Goal: Information Seeking & Learning: Learn about a topic

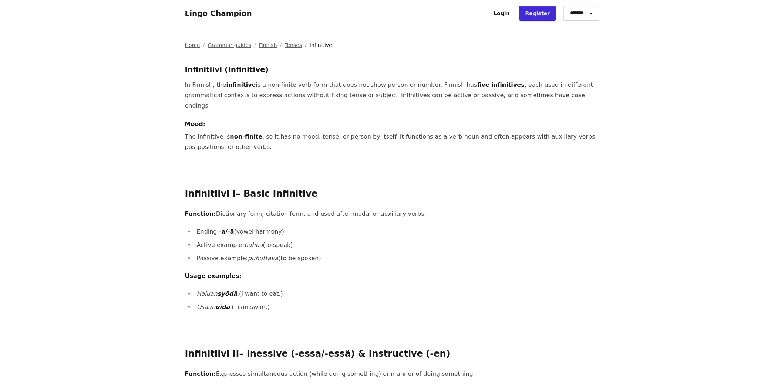
click at [328, 209] on p "Function: Dictionary form, citation form, and used after modal or auxiliary ver…" at bounding box center [392, 214] width 414 height 10
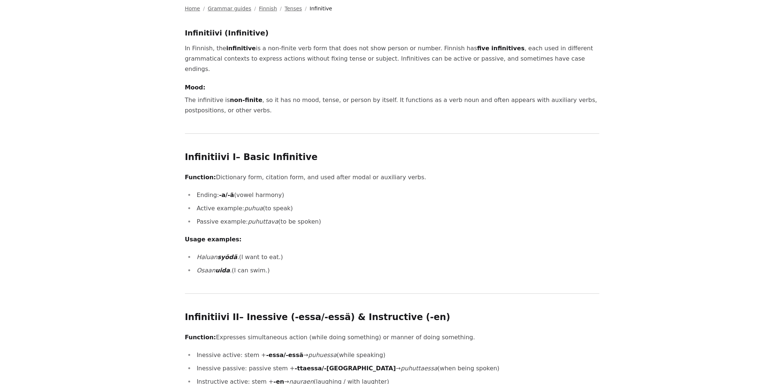
click at [328, 203] on li "Active example: puhua (to speak)" at bounding box center [397, 208] width 405 height 10
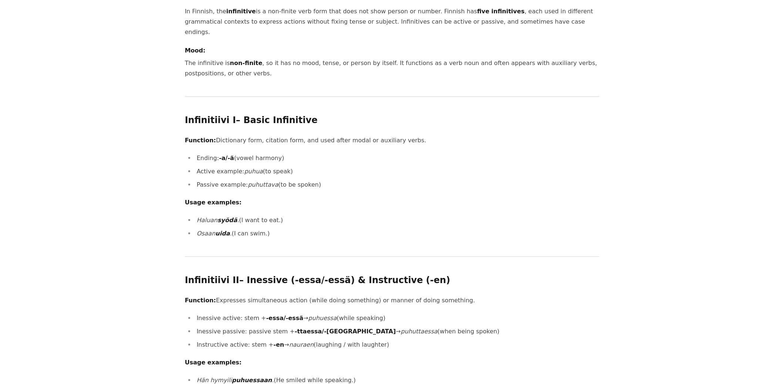
scroll to position [111, 0]
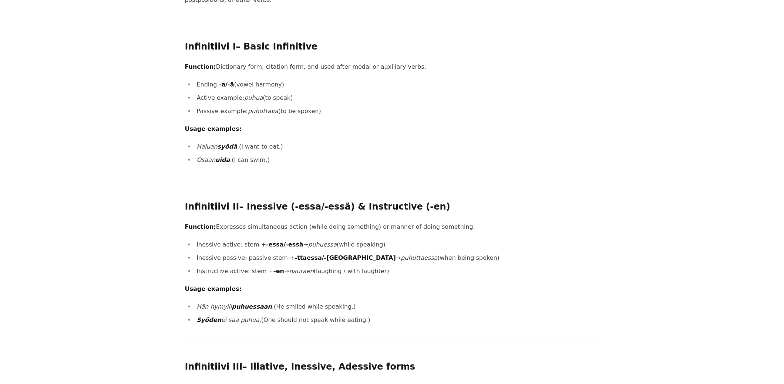
scroll to position [222, 0]
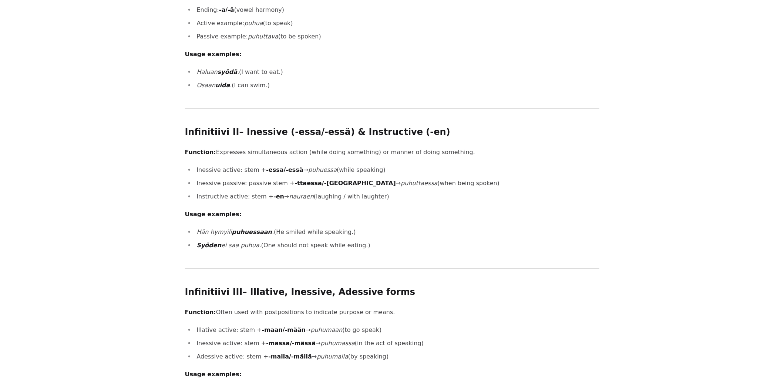
click at [334, 209] on p "Usage examples:" at bounding box center [392, 214] width 414 height 10
click at [337, 209] on p "Usage examples:" at bounding box center [392, 214] width 414 height 10
click at [333, 209] on p "Usage examples:" at bounding box center [392, 214] width 414 height 10
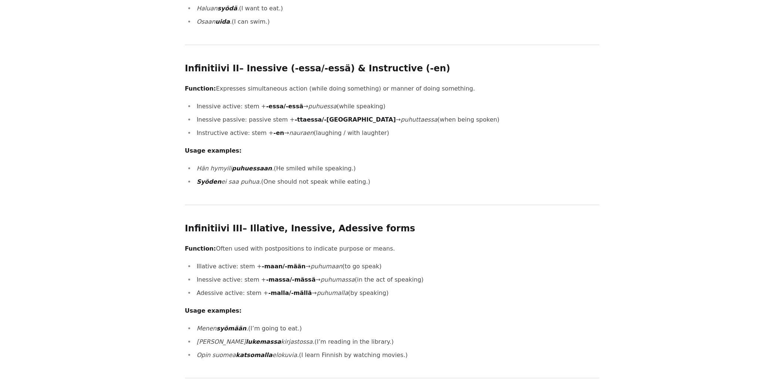
scroll to position [296, 0]
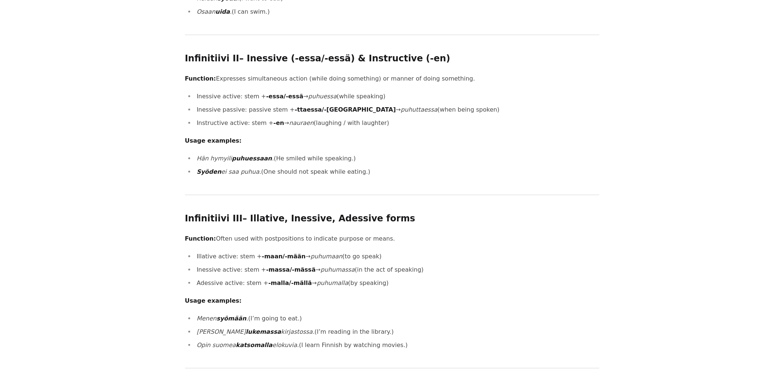
click at [336, 213] on h2 "Infinitiivi III – Illative, Inessive, Adessive forms" at bounding box center [392, 219] width 414 height 12
click at [335, 196] on div "Infinitiivi (Infinitive) In Finnish, the infinitive is a non-finite verb form t…" at bounding box center [392, 320] width 414 height 1105
click at [331, 185] on div "Infinitiivi (Infinitive) In Finnish, the infinitive is a non-finite verb form t…" at bounding box center [392, 320] width 414 height 1105
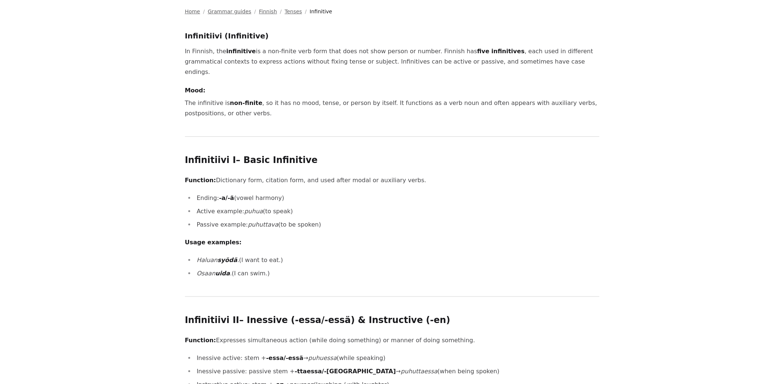
scroll to position [0, 0]
